Goal: Transaction & Acquisition: Purchase product/service

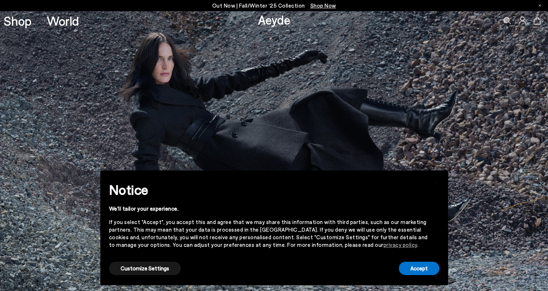
drag, startPoint x: 406, startPoint y: 261, endPoint x: 412, endPoint y: 261, distance: 5.4
click at [408, 261] on div "Accept" at bounding box center [419, 268] width 41 height 16
click at [419, 267] on button "Accept" at bounding box center [419, 268] width 41 height 13
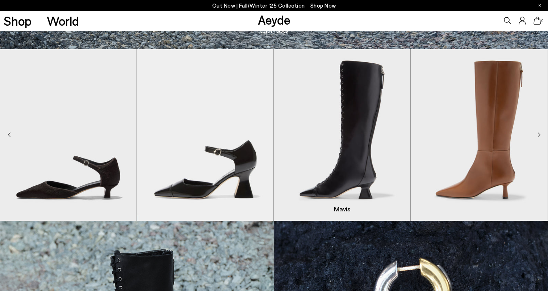
scroll to position [290, 0]
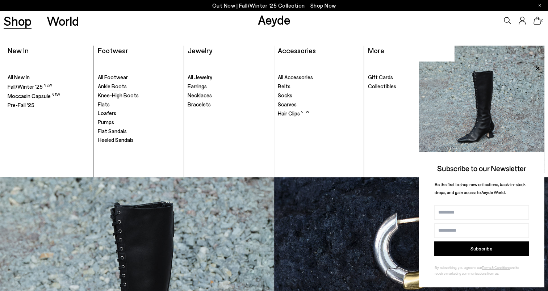
click at [115, 85] on span "Ankle Boots" at bounding box center [112, 86] width 29 height 7
click at [117, 93] on span "Knee-High Boots" at bounding box center [118, 95] width 41 height 7
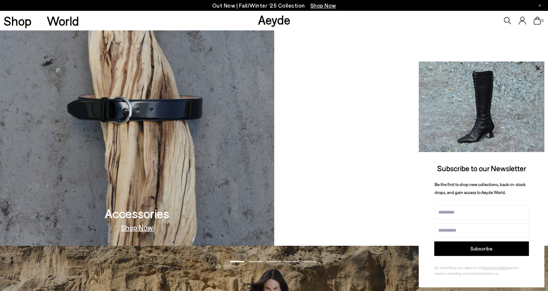
scroll to position [833, 0]
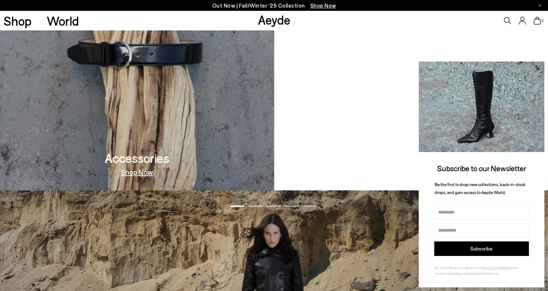
click at [537, 67] on icon at bounding box center [537, 68] width 9 height 9
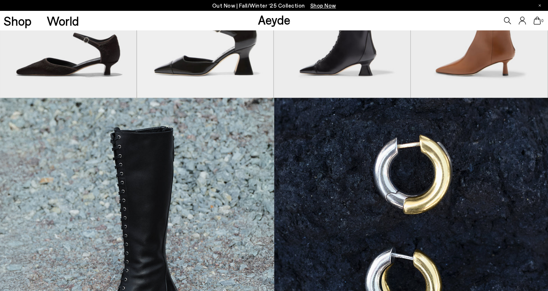
scroll to position [290, 0]
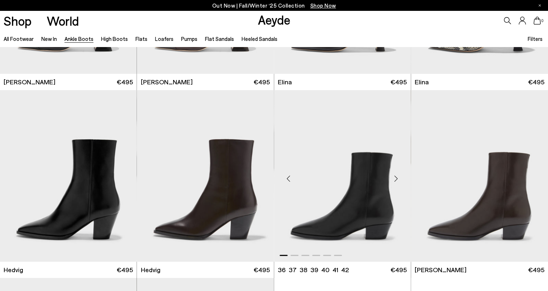
scroll to position [217, 0]
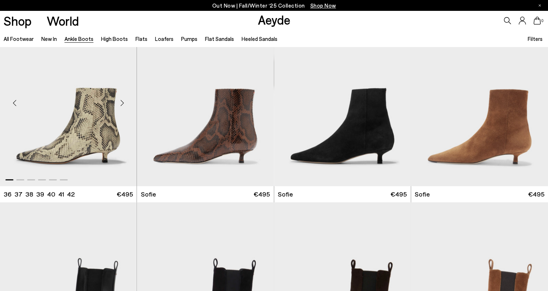
scroll to position [725, 0]
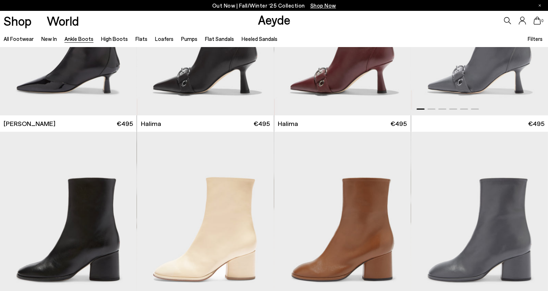
scroll to position [2101, 0]
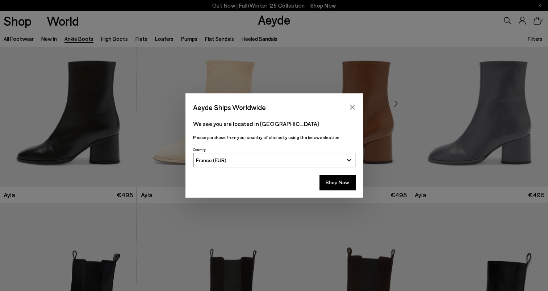
drag, startPoint x: 354, startPoint y: 104, endPoint x: 374, endPoint y: 99, distance: 20.7
click at [353, 104] on button "Close" at bounding box center [352, 107] width 11 height 11
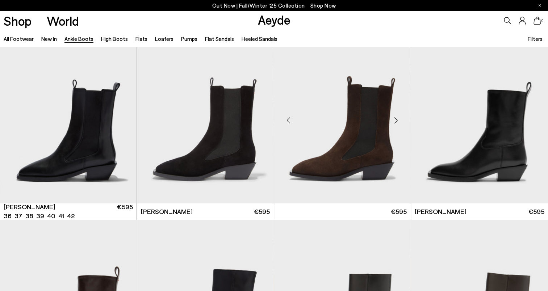
scroll to position [2282, 0]
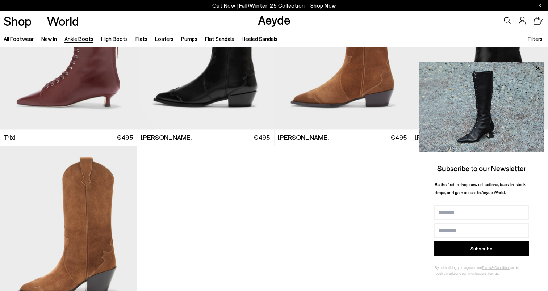
scroll to position [3913, 0]
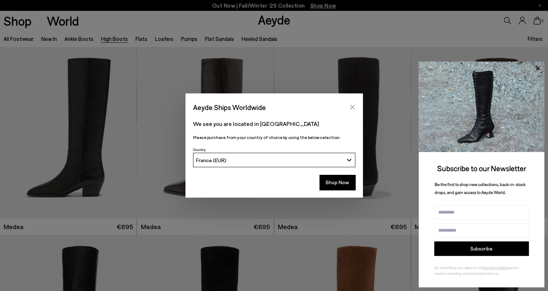
click at [356, 106] on button "Close" at bounding box center [352, 107] width 11 height 11
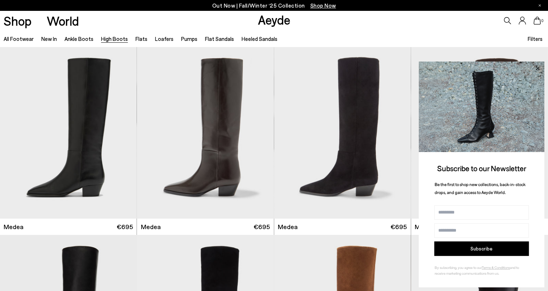
click at [536, 68] on icon at bounding box center [537, 68] width 9 height 9
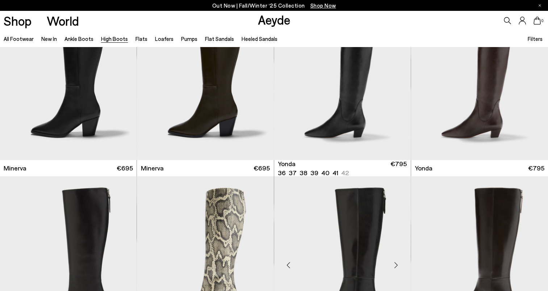
scroll to position [591, 0]
